Goal: Task Accomplishment & Management: Manage account settings

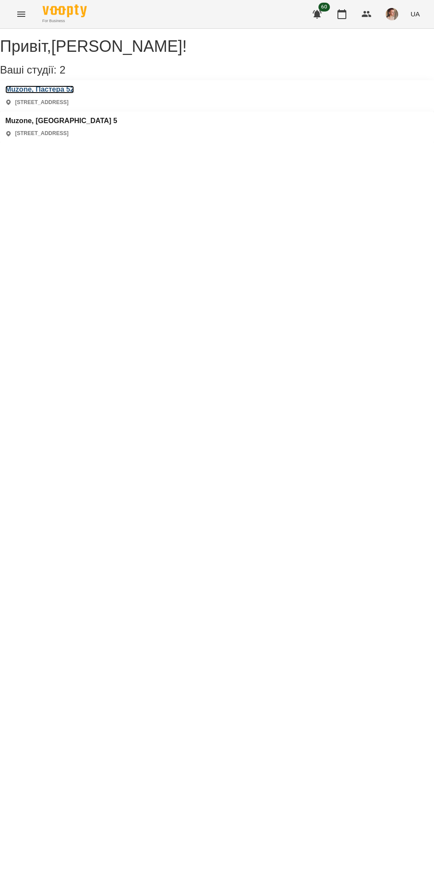
click at [40, 93] on h3 "Muzone, Пастера 52" at bounding box center [39, 89] width 69 height 8
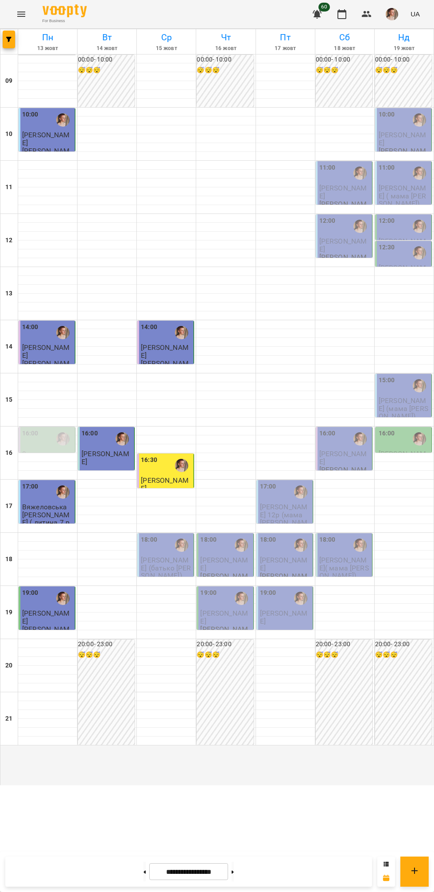
click at [165, 555] on div "18:00" at bounding box center [166, 545] width 51 height 20
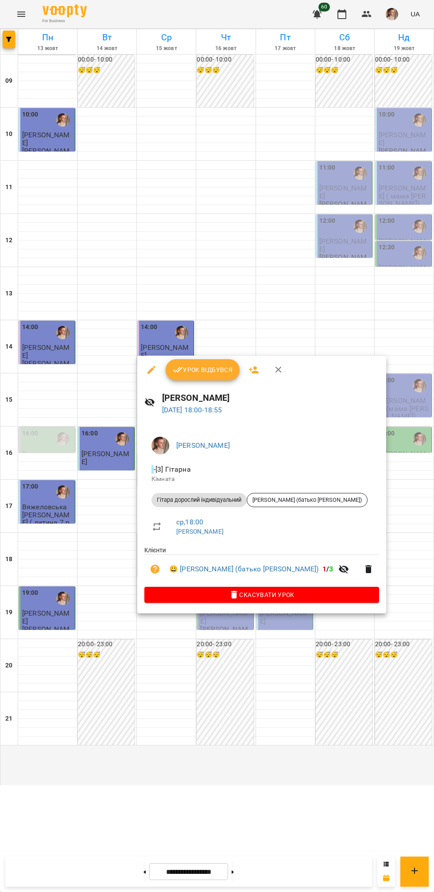
click at [203, 372] on span "Урок відбувся" at bounding box center [203, 369] width 60 height 11
